Goal: Transaction & Acquisition: Register for event/course

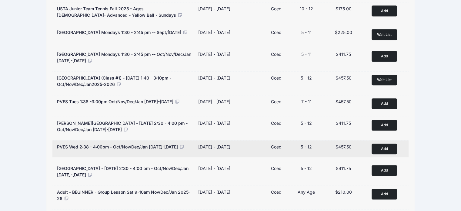
scroll to position [394, 0]
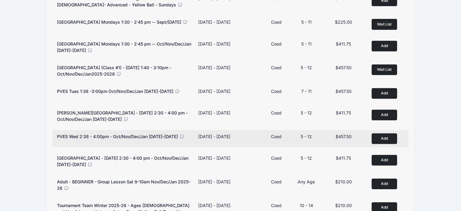
click at [389, 141] on button "Add to Cart" at bounding box center [383, 138] width 25 height 11
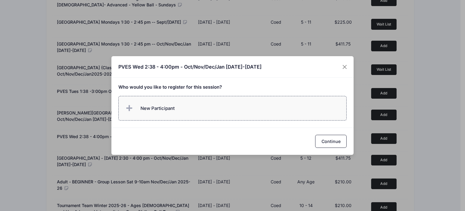
click at [178, 108] on label "New Participant" at bounding box center [232, 108] width 229 height 25
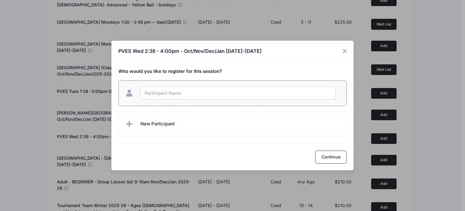
click at [205, 95] on input "text" at bounding box center [238, 92] width 195 height 13
type input "[PERSON_NAME]"
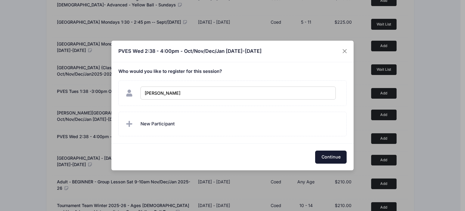
checkbox input "true"
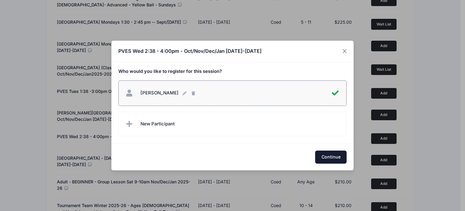
click at [323, 159] on button "Continue" at bounding box center [331, 156] width 32 height 13
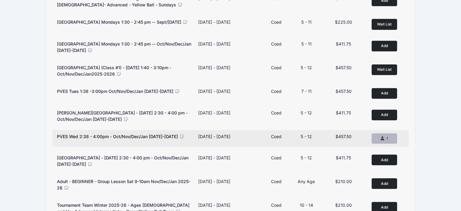
click at [394, 140] on button "Remove 1 1" at bounding box center [383, 138] width 25 height 10
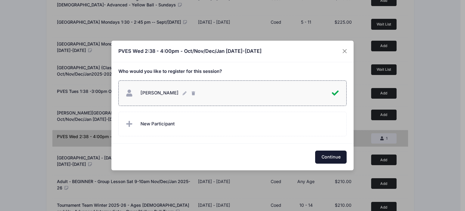
click at [335, 153] on button "Continue" at bounding box center [331, 156] width 32 height 13
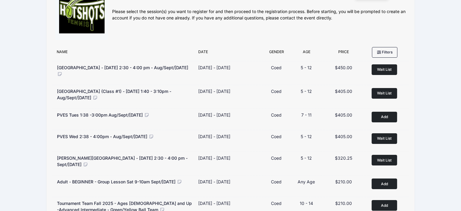
scroll to position [0, 0]
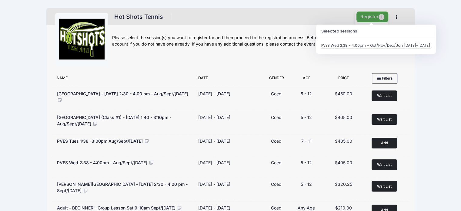
click at [370, 17] on button "Register 1" at bounding box center [372, 17] width 32 height 11
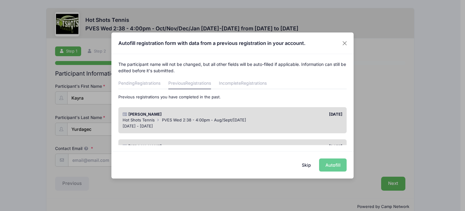
click at [304, 113] on div "08/16/2025" at bounding box center [289, 114] width 113 height 6
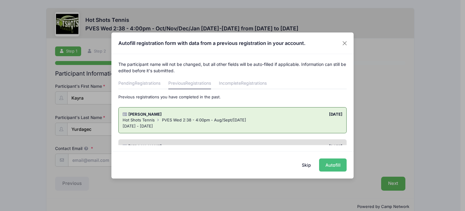
click at [339, 164] on button "Autofill" at bounding box center [333, 164] width 28 height 13
type input "ttulayh@gmail.com"
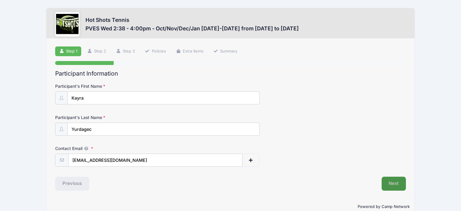
click at [389, 185] on button "Next" at bounding box center [393, 183] width 25 height 14
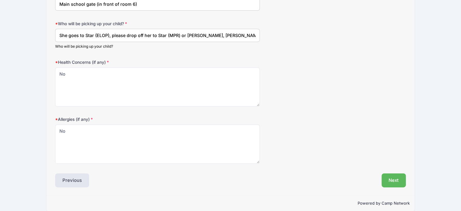
scroll to position [256, 0]
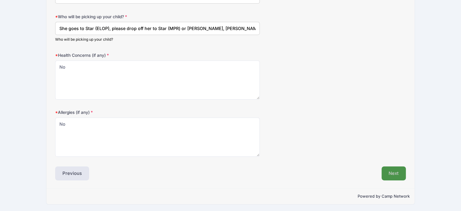
click at [384, 173] on button "Next" at bounding box center [393, 173] width 25 height 14
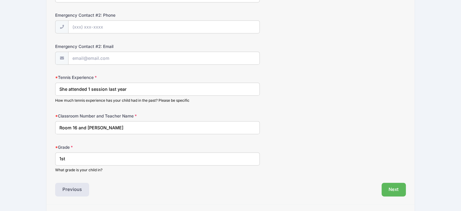
scroll to position [304, 0]
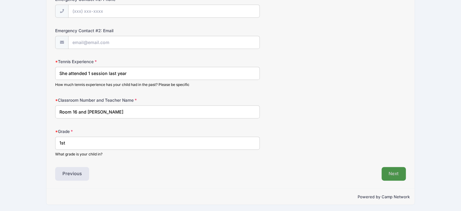
click at [392, 175] on button "Next" at bounding box center [393, 174] width 25 height 14
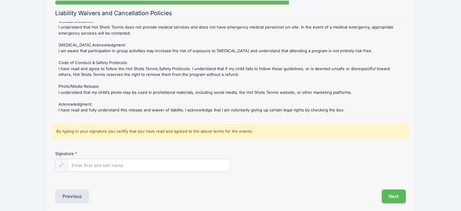
scroll to position [61, 0]
click at [140, 160] on input "Signature" at bounding box center [149, 164] width 163 height 13
type input "Tulay Yurdagec"
click at [281, 155] on div "Signature Tulay Yurdagec" at bounding box center [230, 160] width 350 height 21
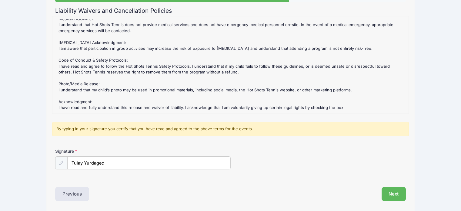
scroll to position [84, 0]
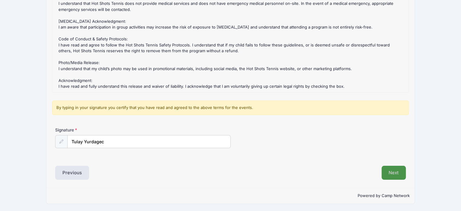
click at [397, 172] on button "Next" at bounding box center [393, 172] width 25 height 14
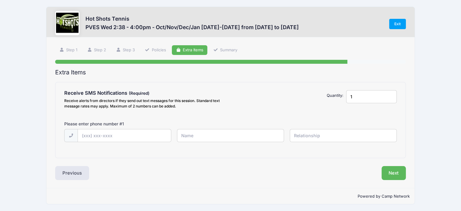
scroll to position [0, 0]
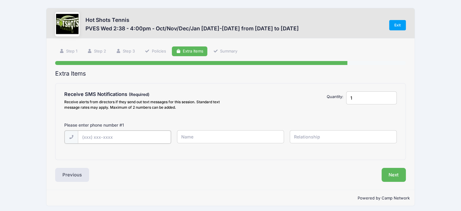
click at [157, 136] on input "text" at bounding box center [124, 136] width 93 height 13
type input "(310) 210-8223"
click at [200, 139] on input "text" at bounding box center [230, 136] width 107 height 13
type input "Tulay Yurdagec"
click at [333, 139] on input "text" at bounding box center [343, 136] width 107 height 13
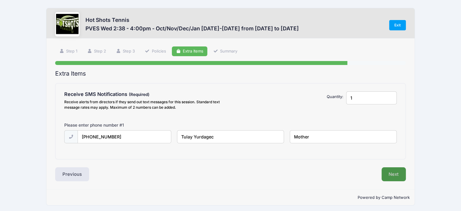
type input "Mother"
click at [390, 174] on button "Next" at bounding box center [393, 174] width 25 height 14
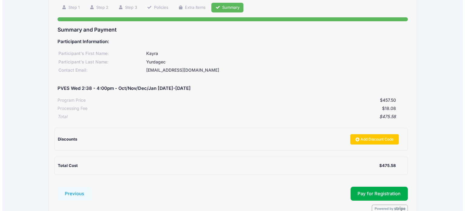
scroll to position [77, 0]
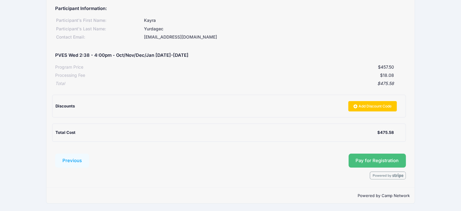
click at [367, 160] on button "Pay for Registration" at bounding box center [377, 160] width 58 height 14
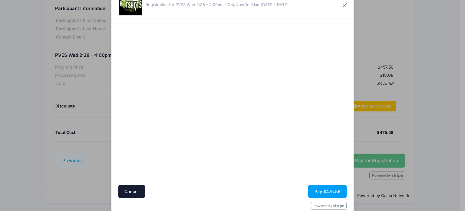
scroll to position [30, 0]
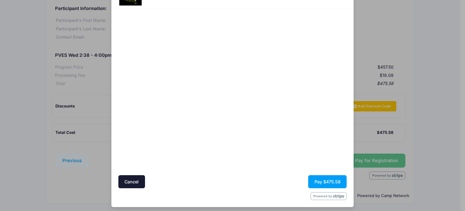
click at [283, 150] on div at bounding box center [291, 92] width 111 height 160
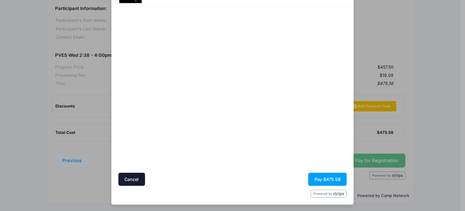
click at [283, 137] on div at bounding box center [291, 90] width 111 height 160
click at [318, 178] on button "Pay $475.58" at bounding box center [327, 178] width 38 height 13
